Goal: Find specific page/section: Find specific page/section

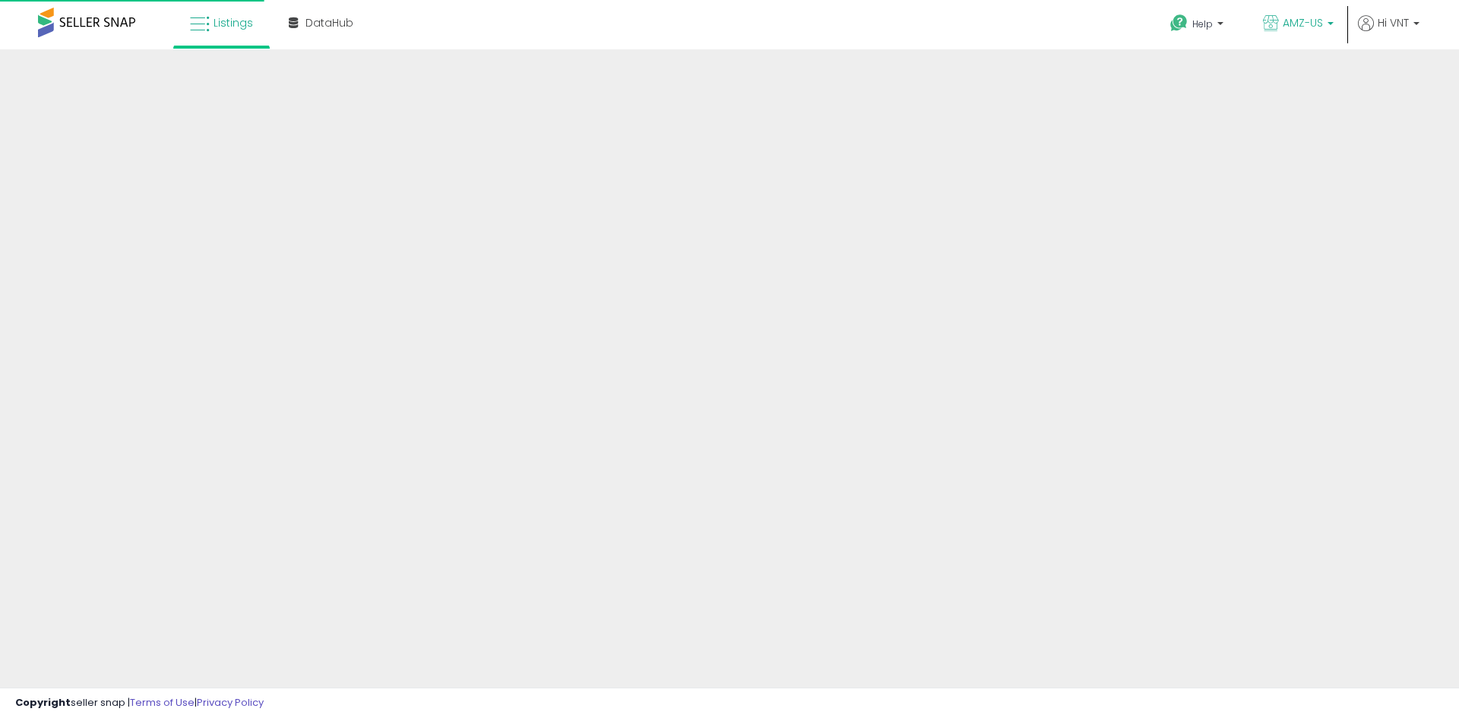
click at [1324, 27] on p "AMZ-US" at bounding box center [1298, 24] width 71 height 19
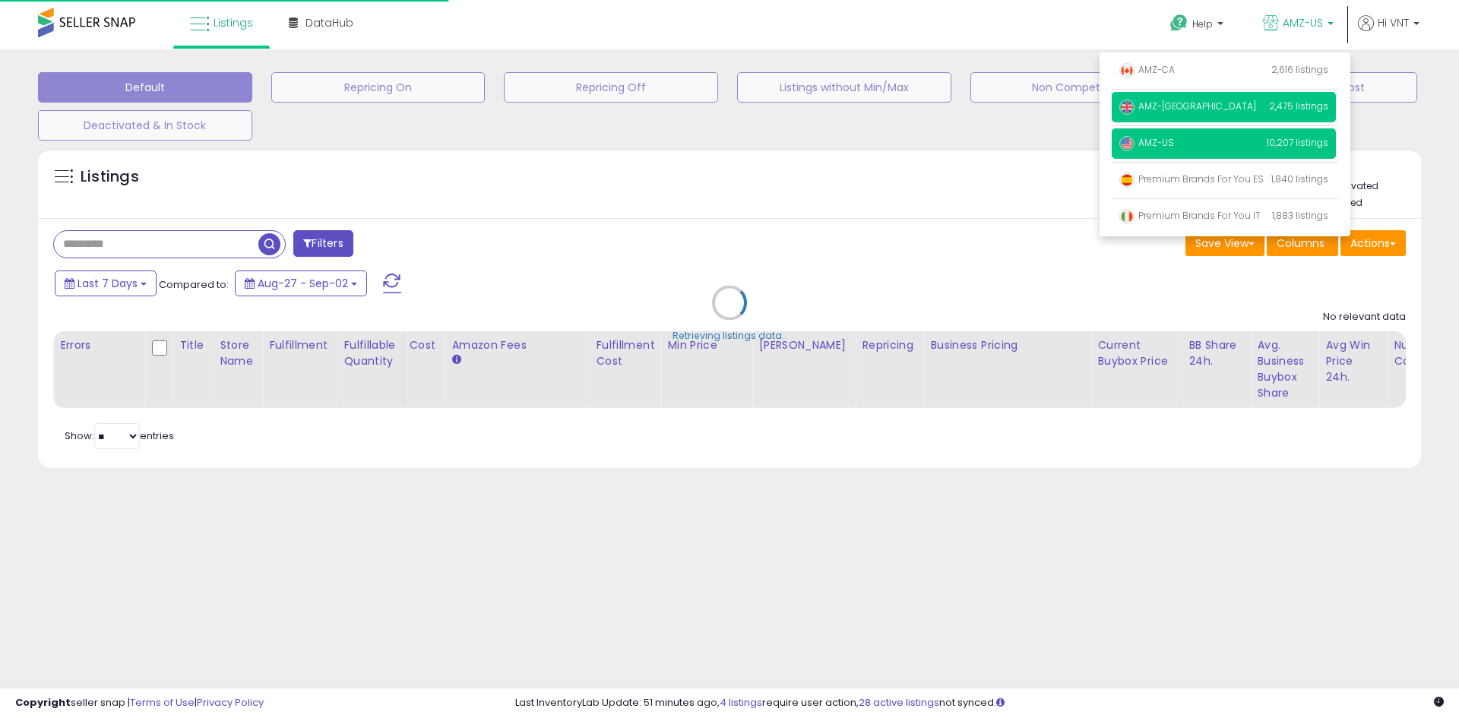
click at [1179, 101] on p "AMZ-[GEOGRAPHIC_DATA] 2,475 listings" at bounding box center [1224, 107] width 224 height 30
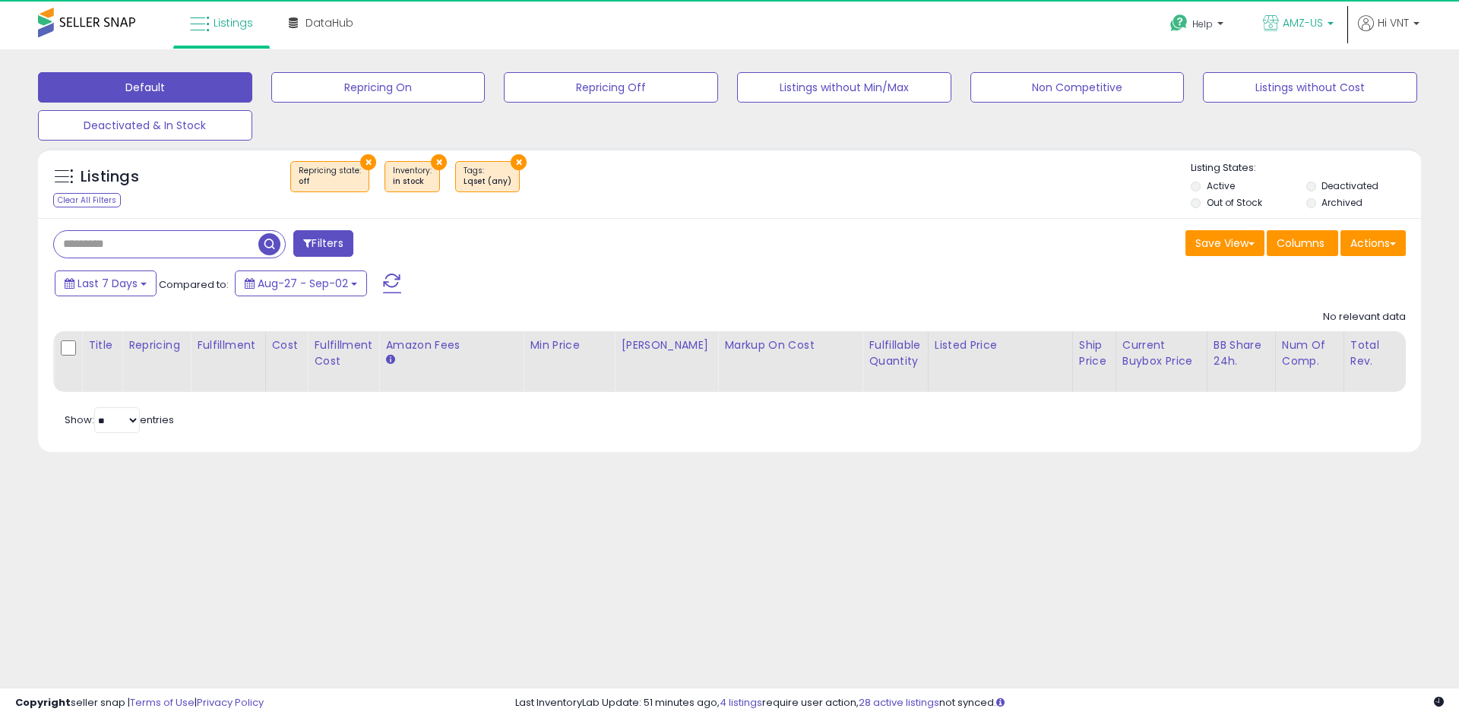
click at [1325, 32] on p "AMZ-US" at bounding box center [1298, 24] width 71 height 19
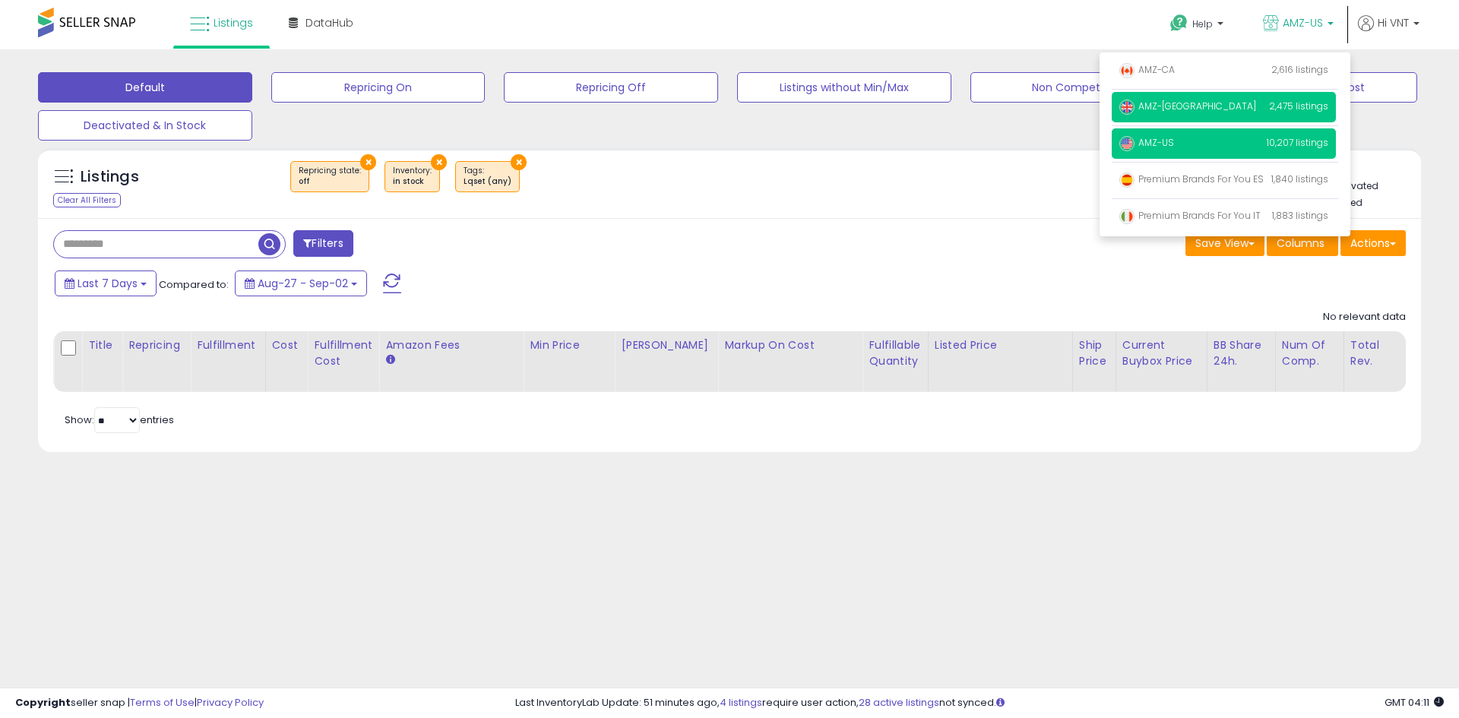
click at [1188, 106] on p "AMZ-[GEOGRAPHIC_DATA] 2,475 listings" at bounding box center [1224, 107] width 224 height 30
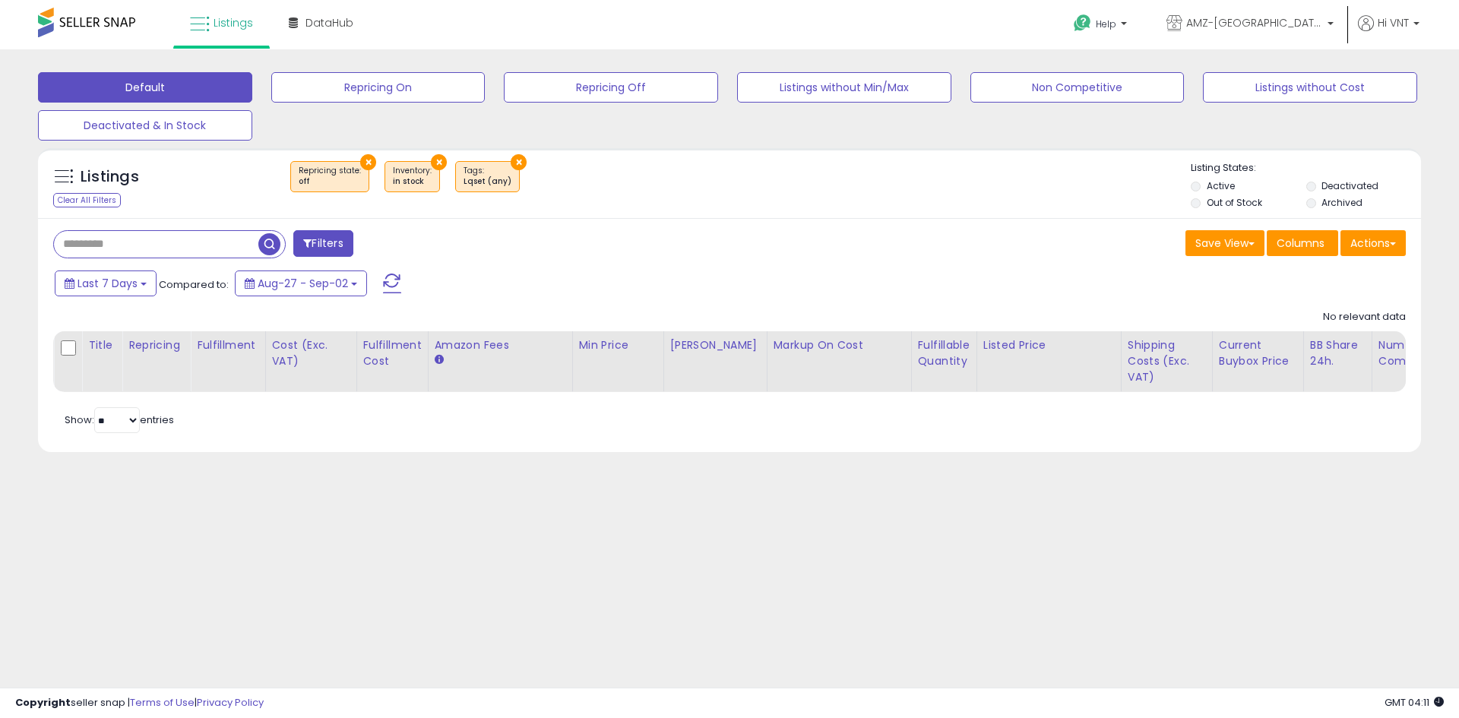
click at [192, 242] on input "text" at bounding box center [156, 244] width 204 height 27
paste input "**********"
type input "**********"
click at [365, 163] on button "×" at bounding box center [368, 162] width 16 height 16
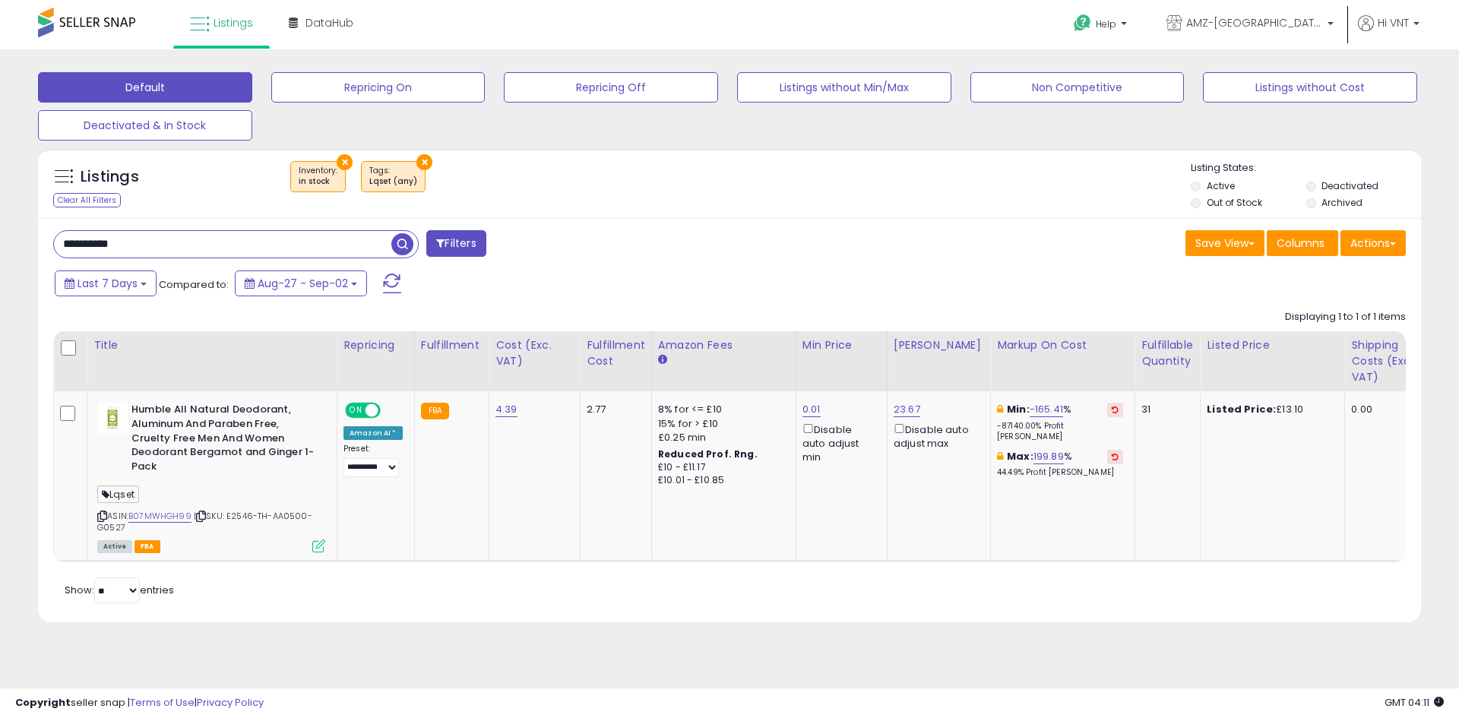
click at [340, 164] on button "×" at bounding box center [345, 162] width 16 height 16
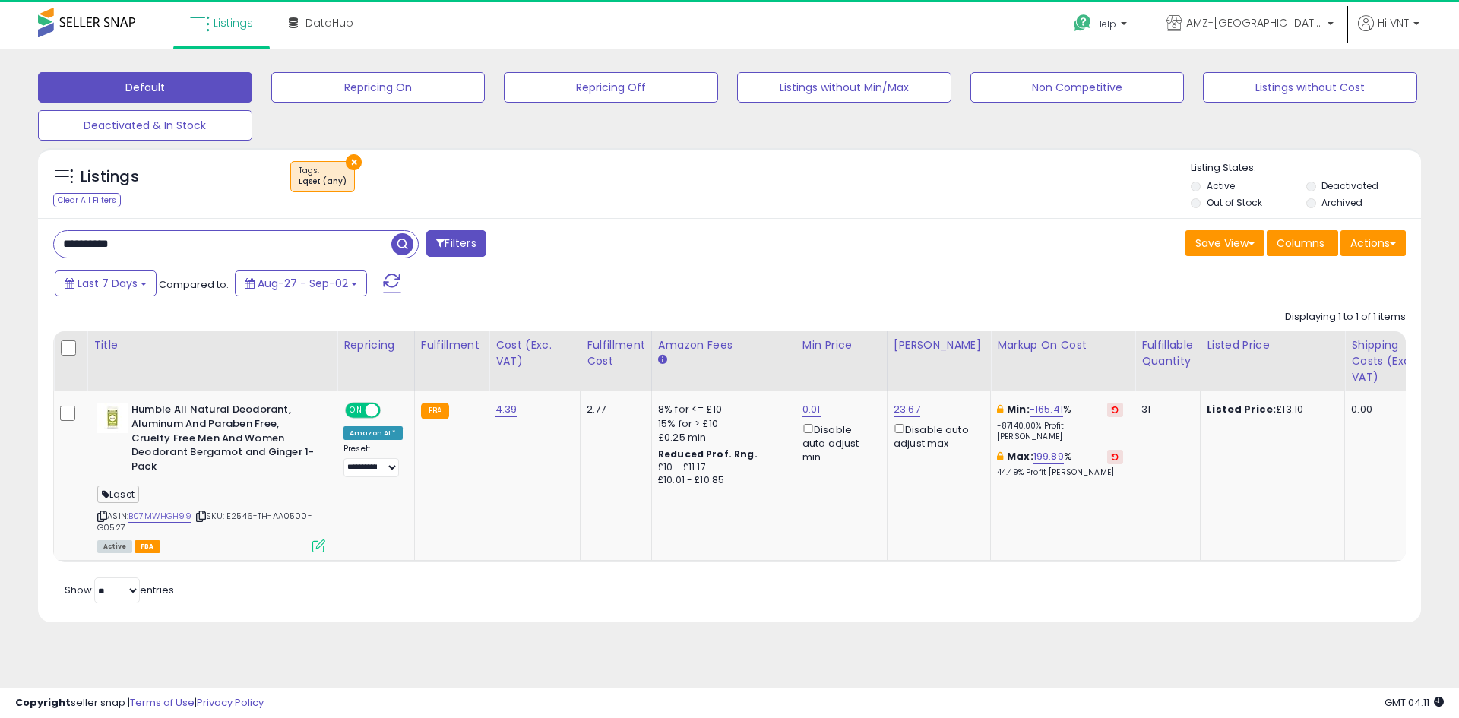
click at [350, 164] on div "Listings Clear All Filters × Tags" at bounding box center [729, 385] width 1383 height 474
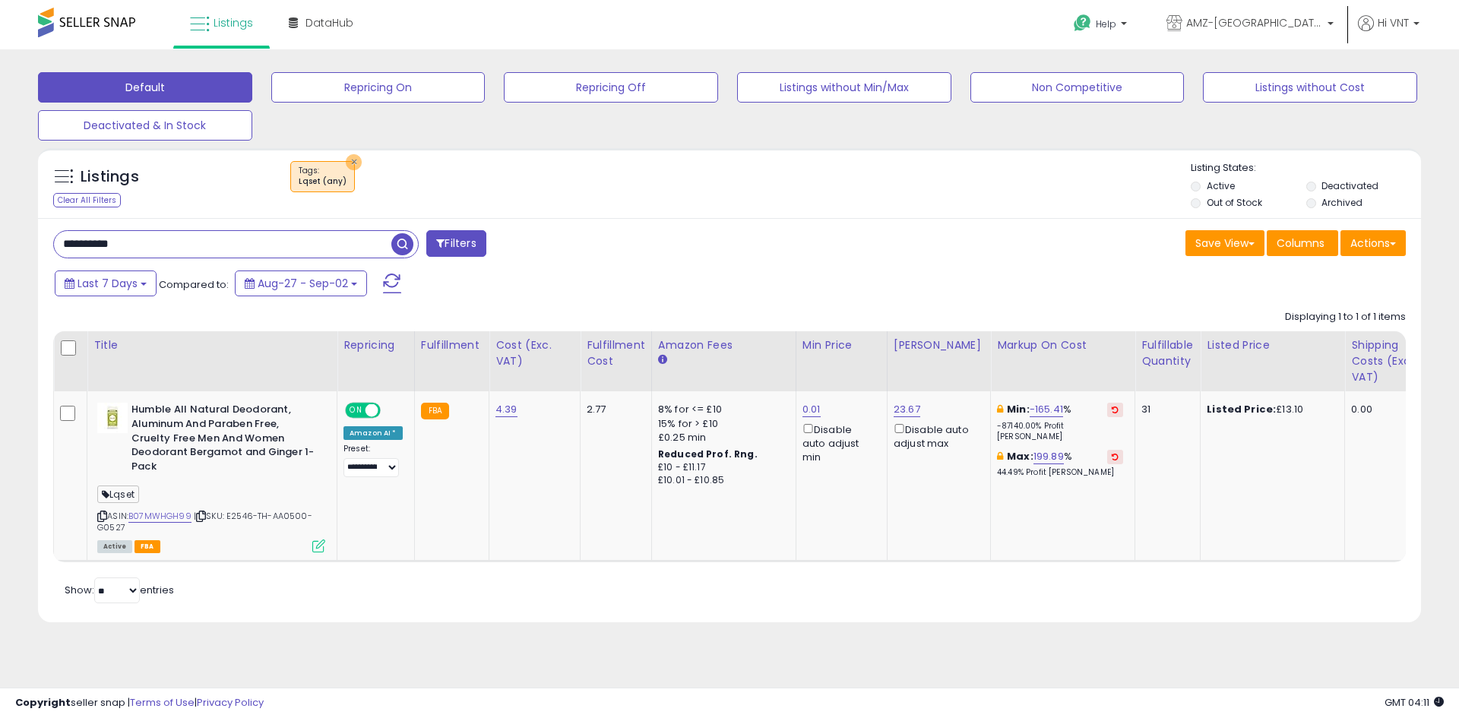
click at [350, 164] on button "×" at bounding box center [354, 162] width 16 height 16
